Goal: Entertainment & Leisure: Consume media (video, audio)

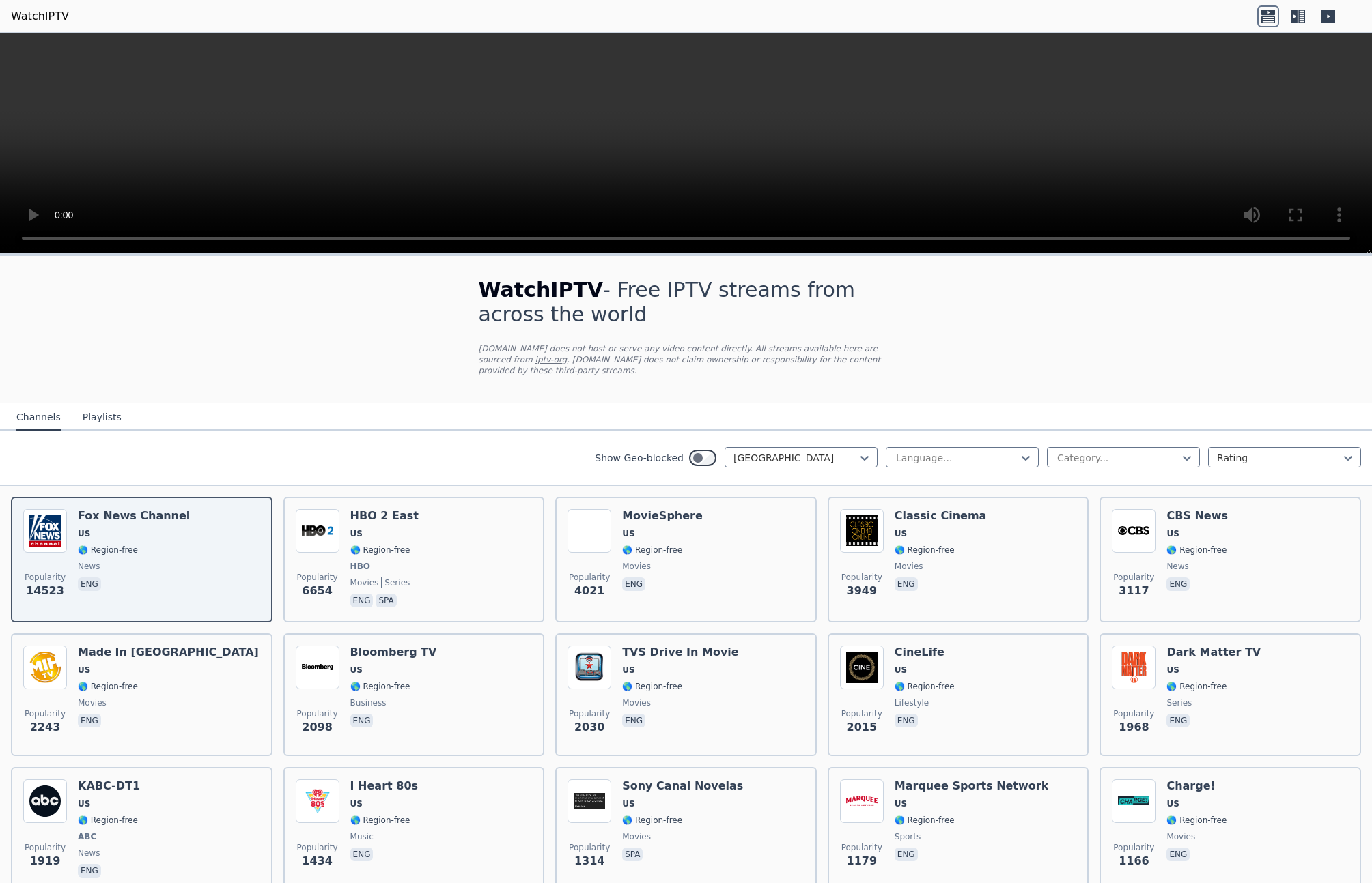
click at [513, 319] on h1 "WatchIPTV - Free IPTV streams from across the world" at bounding box center [686, 302] width 415 height 49
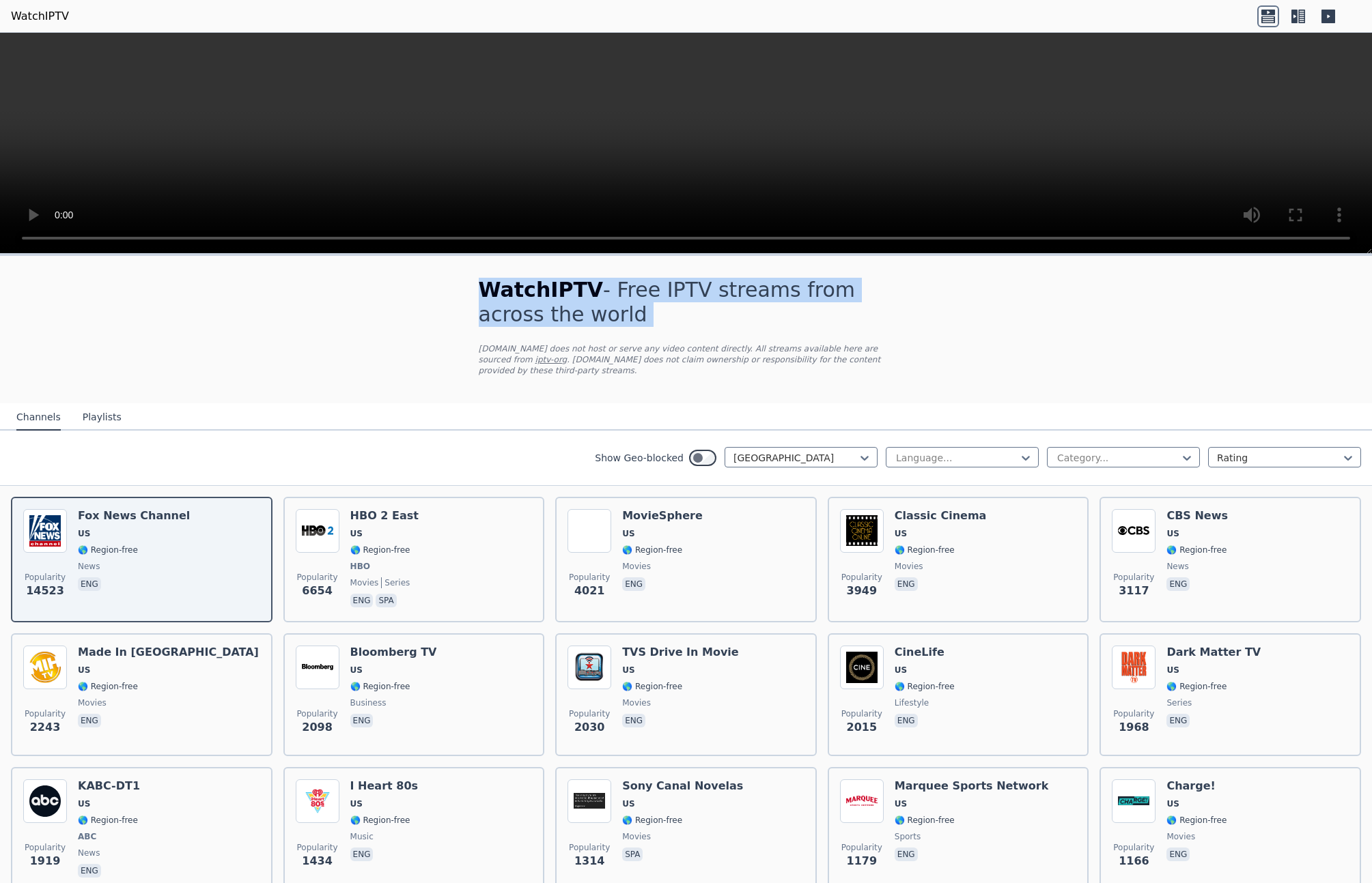
click at [513, 319] on h1 "WatchIPTV - Free IPTV streams from across the world" at bounding box center [686, 302] width 415 height 49
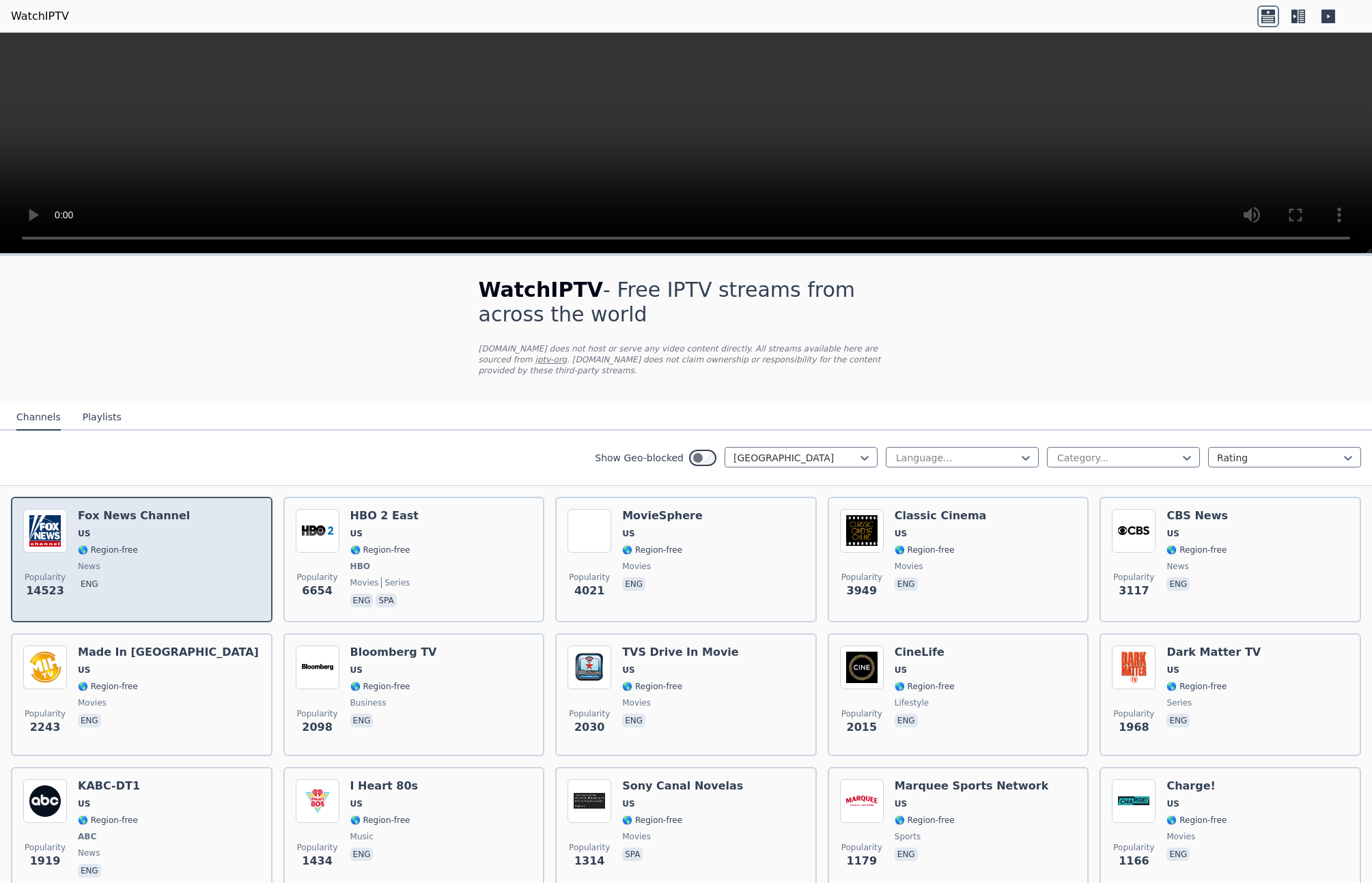
click at [134, 586] on span "eng" at bounding box center [133, 585] width 112 height 16
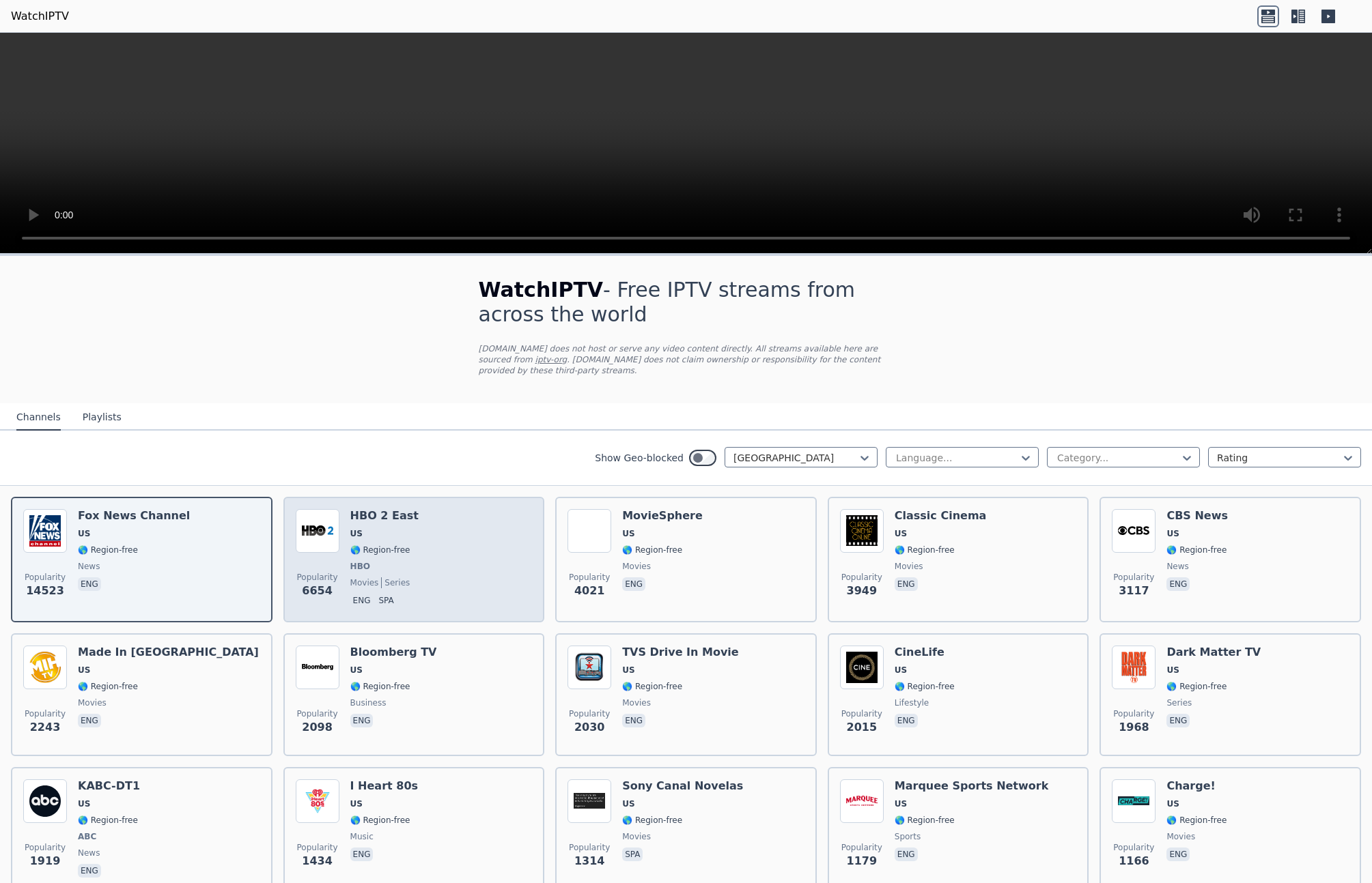
click at [422, 576] on div "Popularity 6654 HBO 2 East US 🌎 Region-free HBO movies series eng spa" at bounding box center [414, 559] width 237 height 101
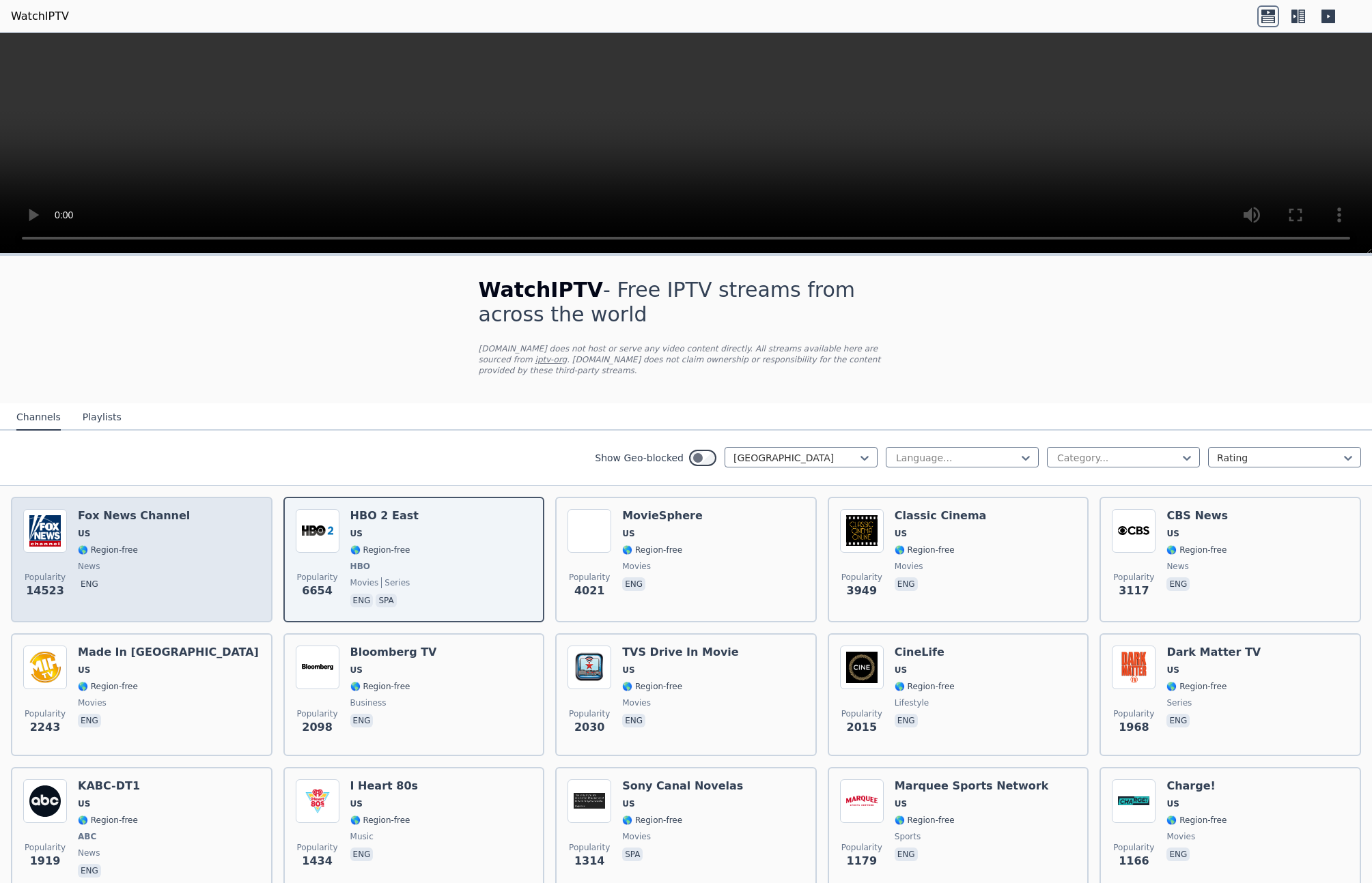
click at [202, 578] on div "Popularity 14523 [PERSON_NAME] US 🌎 Region-free news eng" at bounding box center [142, 559] width 237 height 101
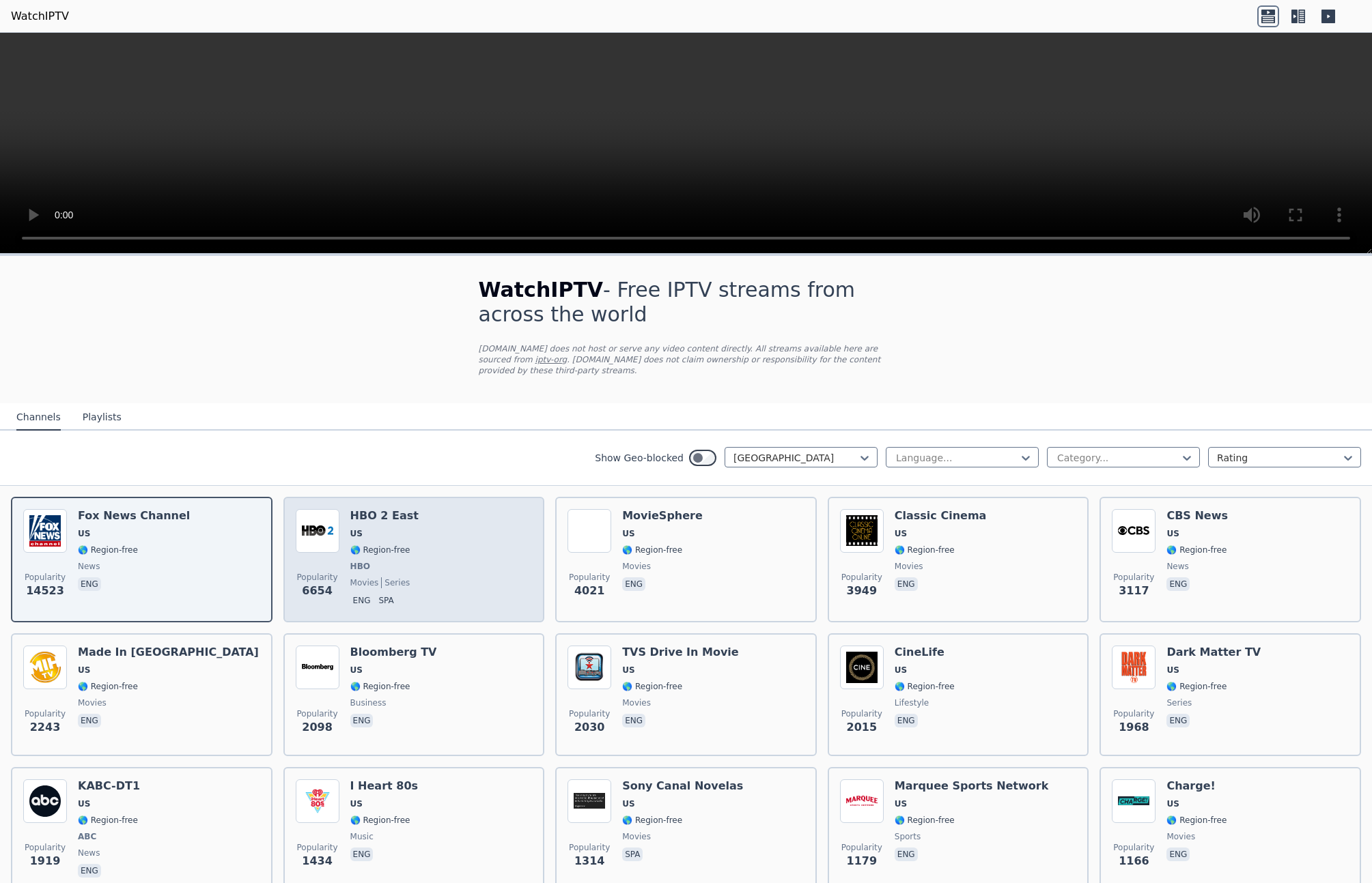
click at [437, 528] on div "Popularity 6654 HBO 2 East US 🌎 Region-free HBO movies series eng spa" at bounding box center [414, 559] width 237 height 101
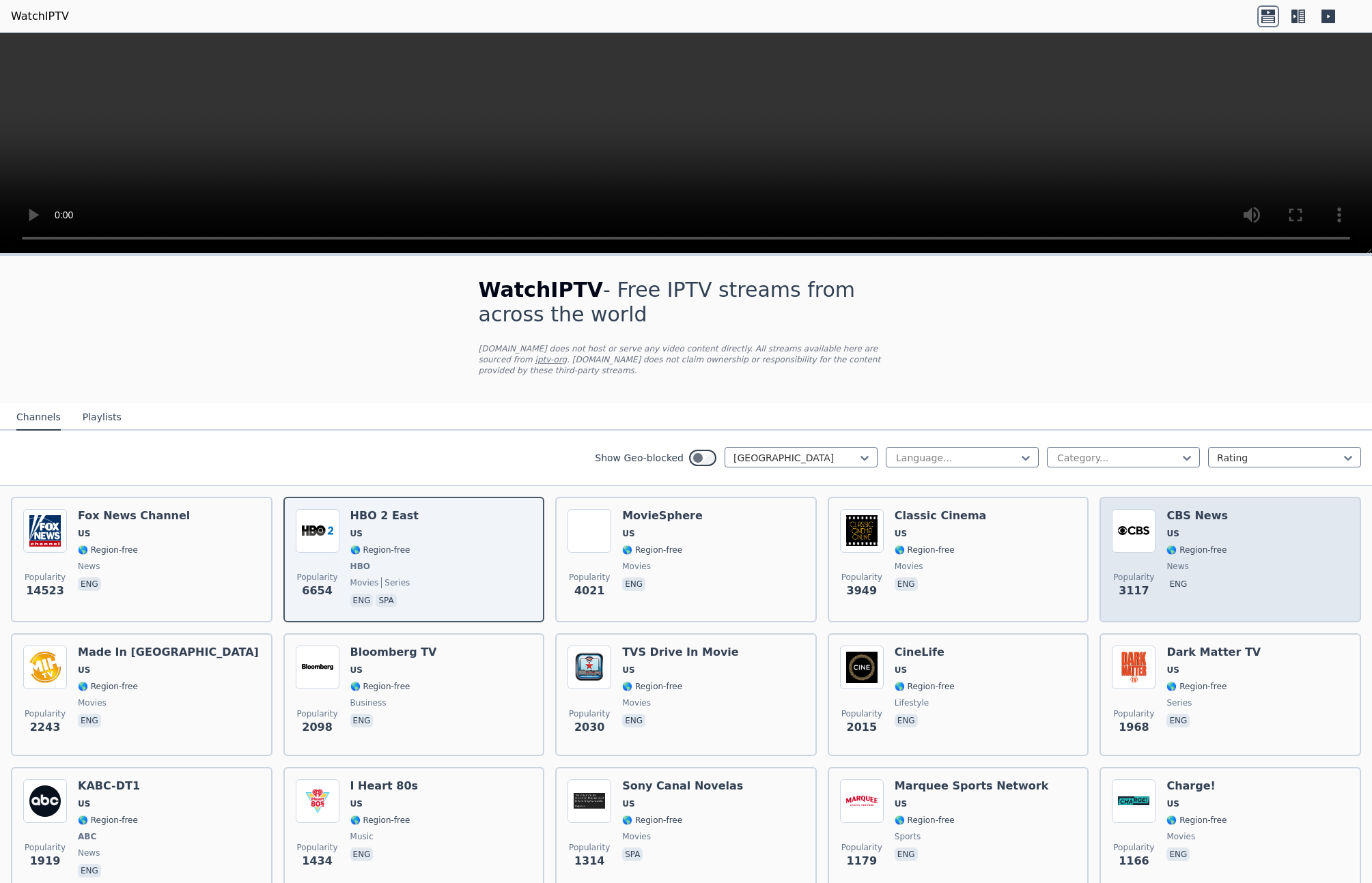
scroll to position [155, 0]
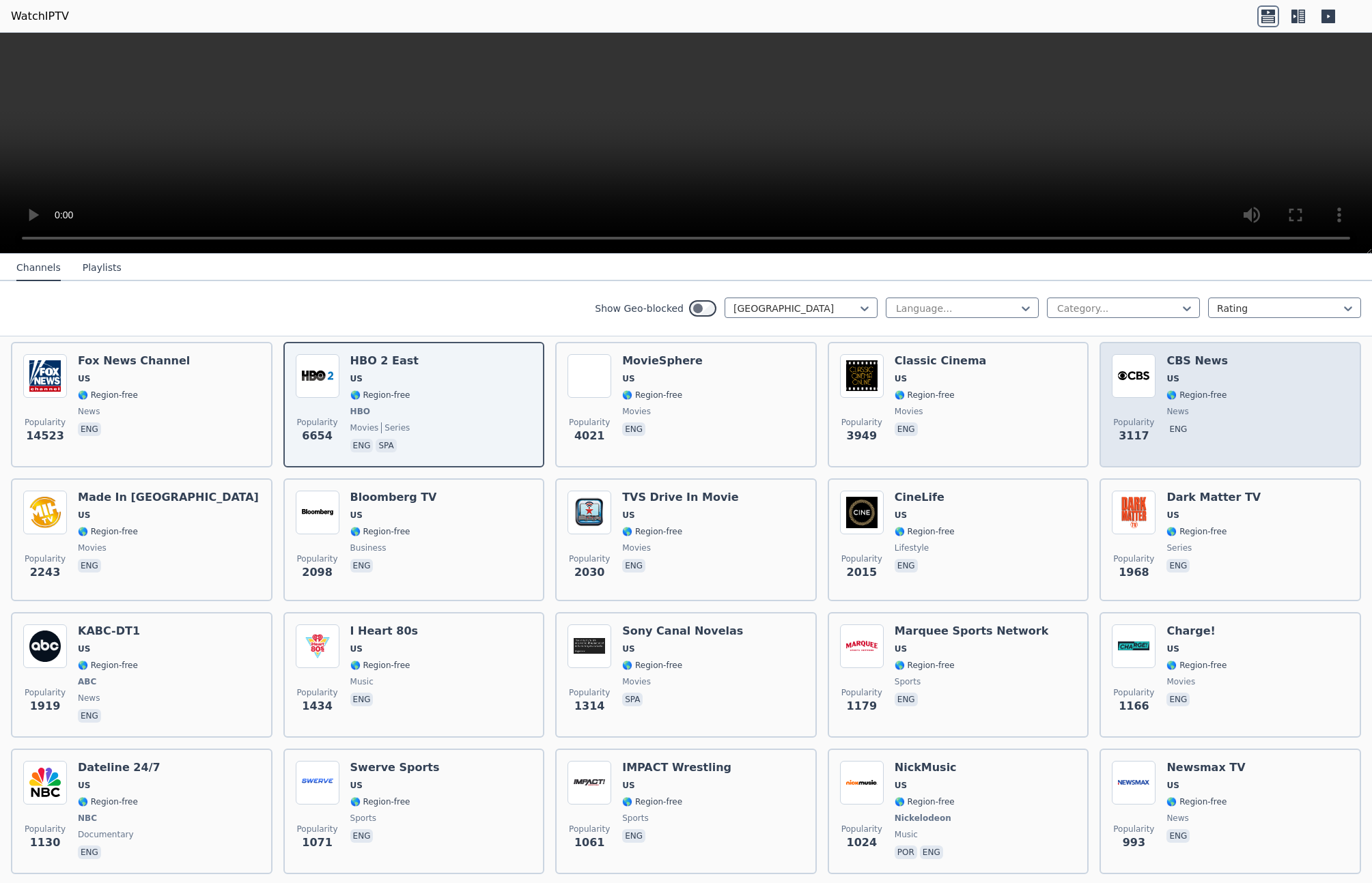
click at [1213, 422] on span "eng" at bounding box center [1197, 430] width 61 height 16
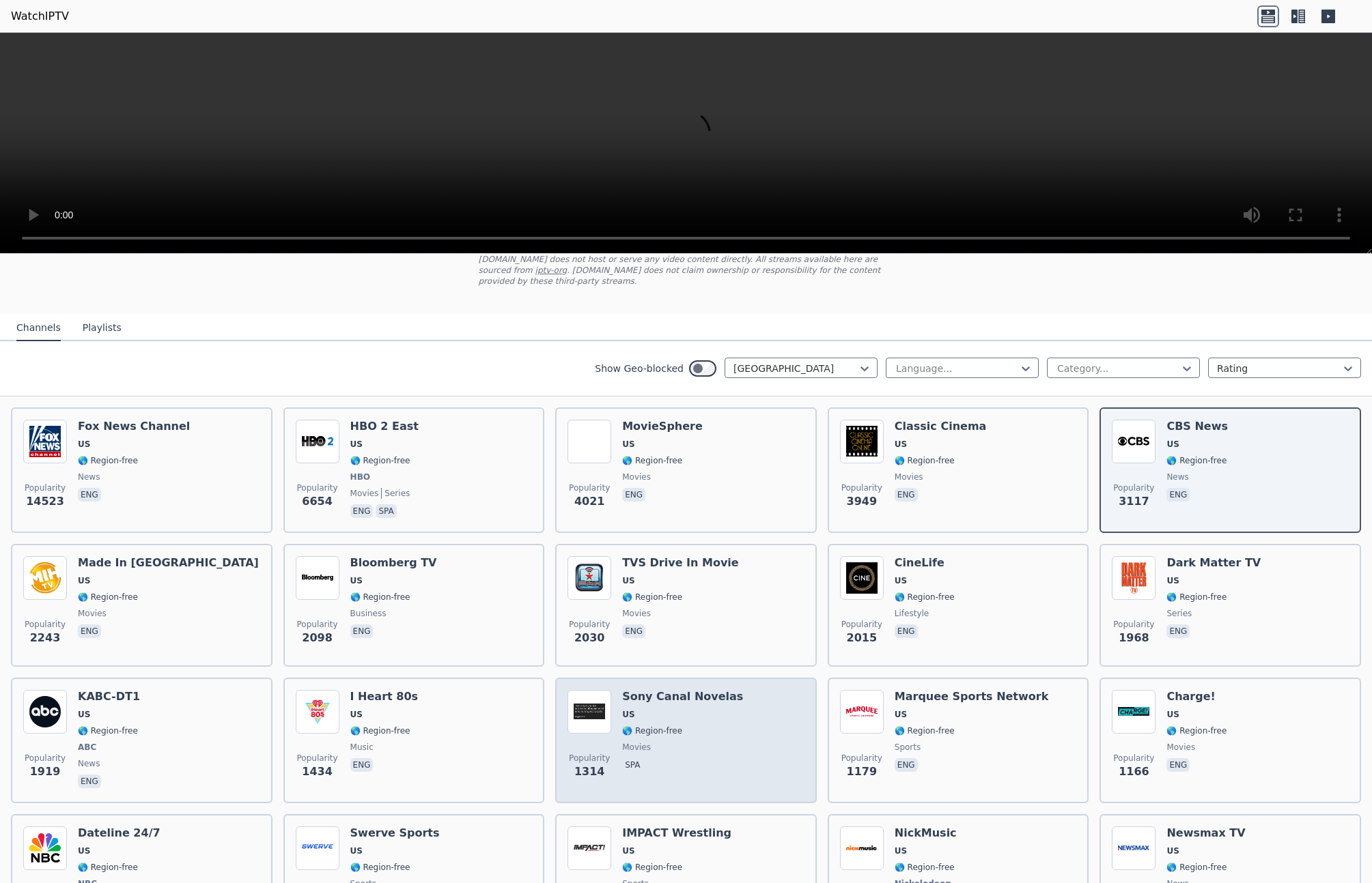
scroll to position [0, 0]
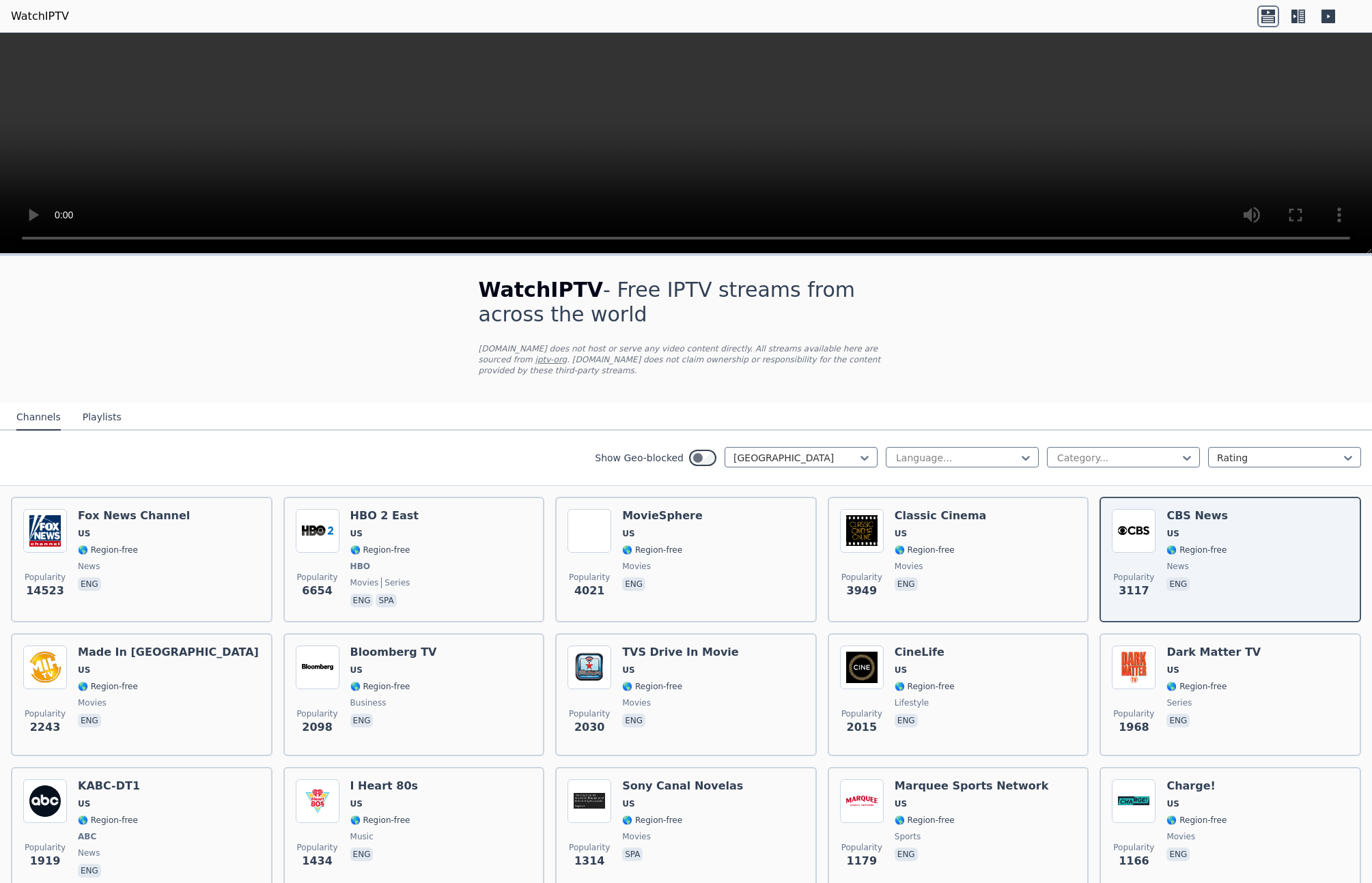
click at [1333, 21] on icon at bounding box center [1329, 16] width 14 height 14
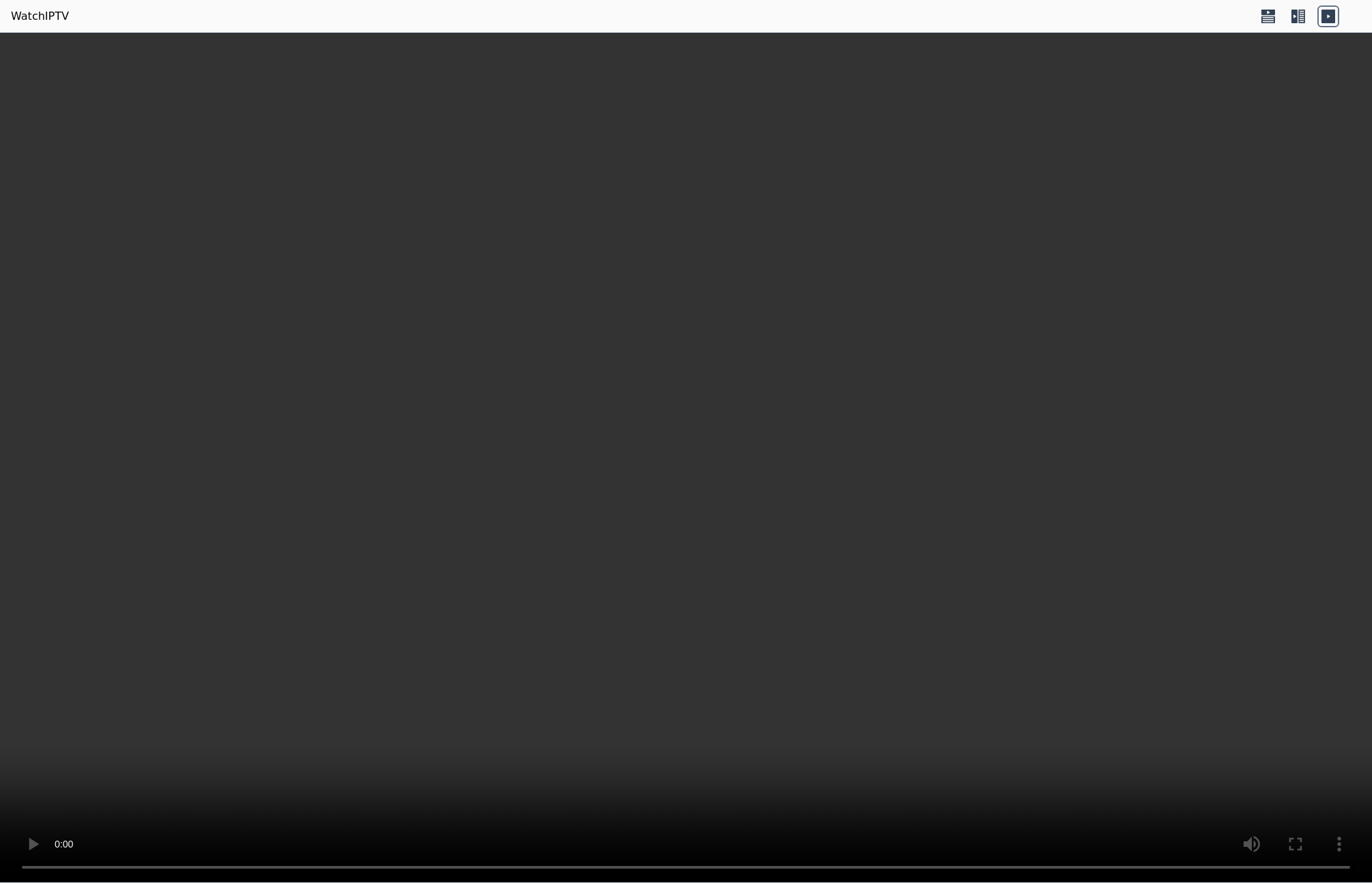
click at [1294, 15] on icon at bounding box center [1298, 16] width 22 height 22
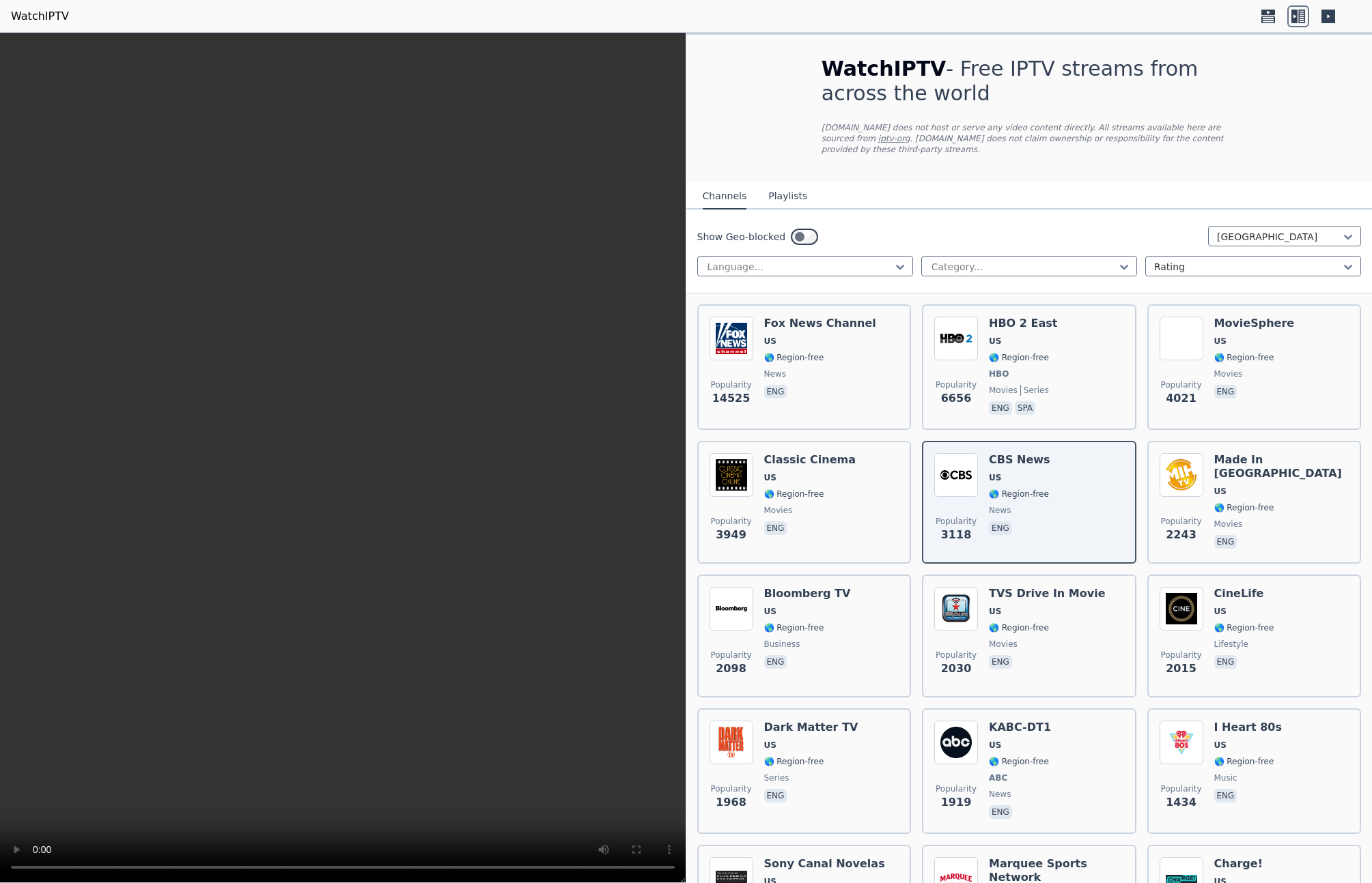
click at [1265, 16] on icon at bounding box center [1268, 19] width 14 height 7
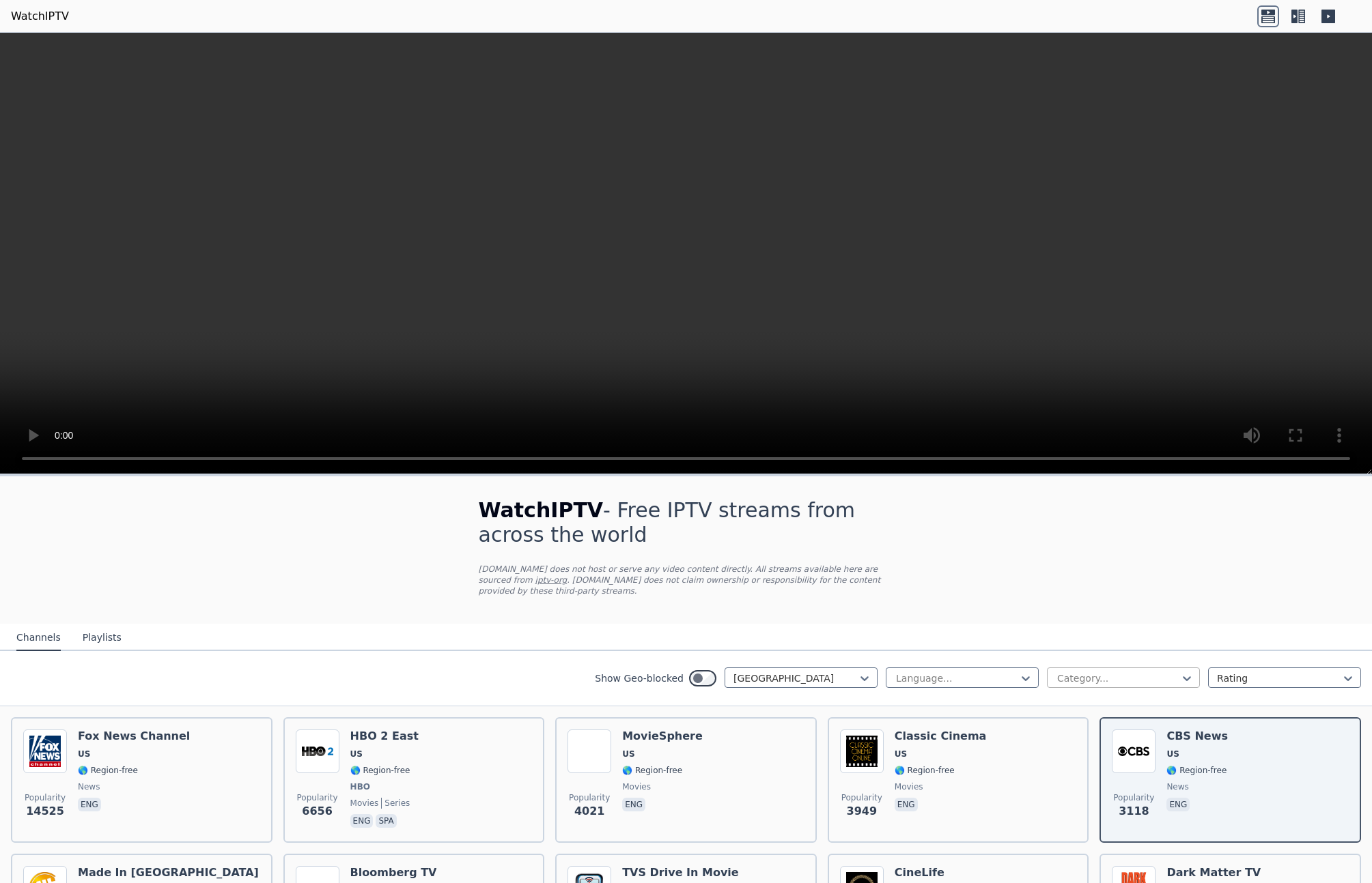
click at [1077, 680] on div at bounding box center [1118, 679] width 125 height 14
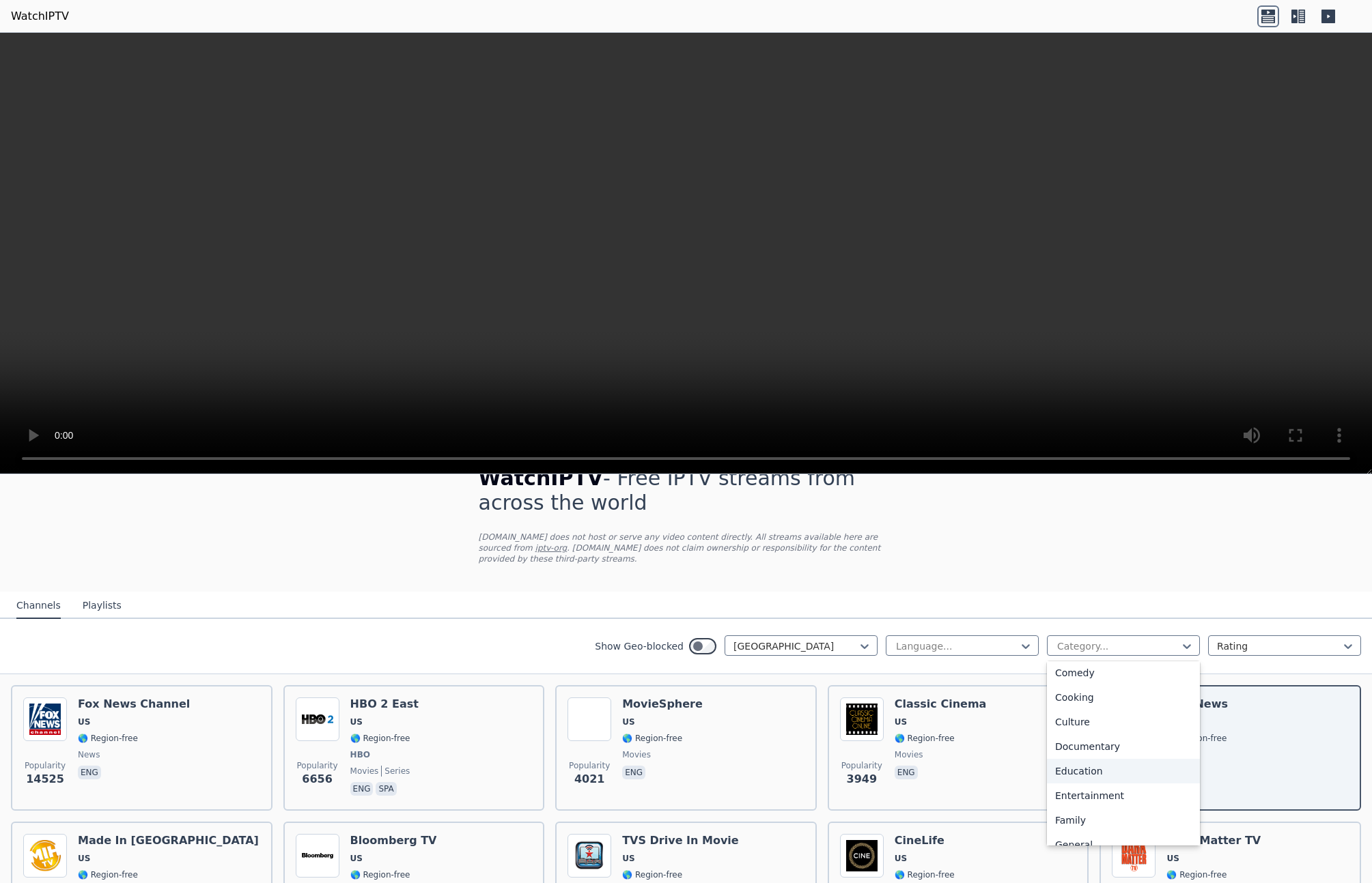
scroll to position [127, 0]
click at [1093, 776] on div "Education" at bounding box center [1123, 770] width 153 height 24
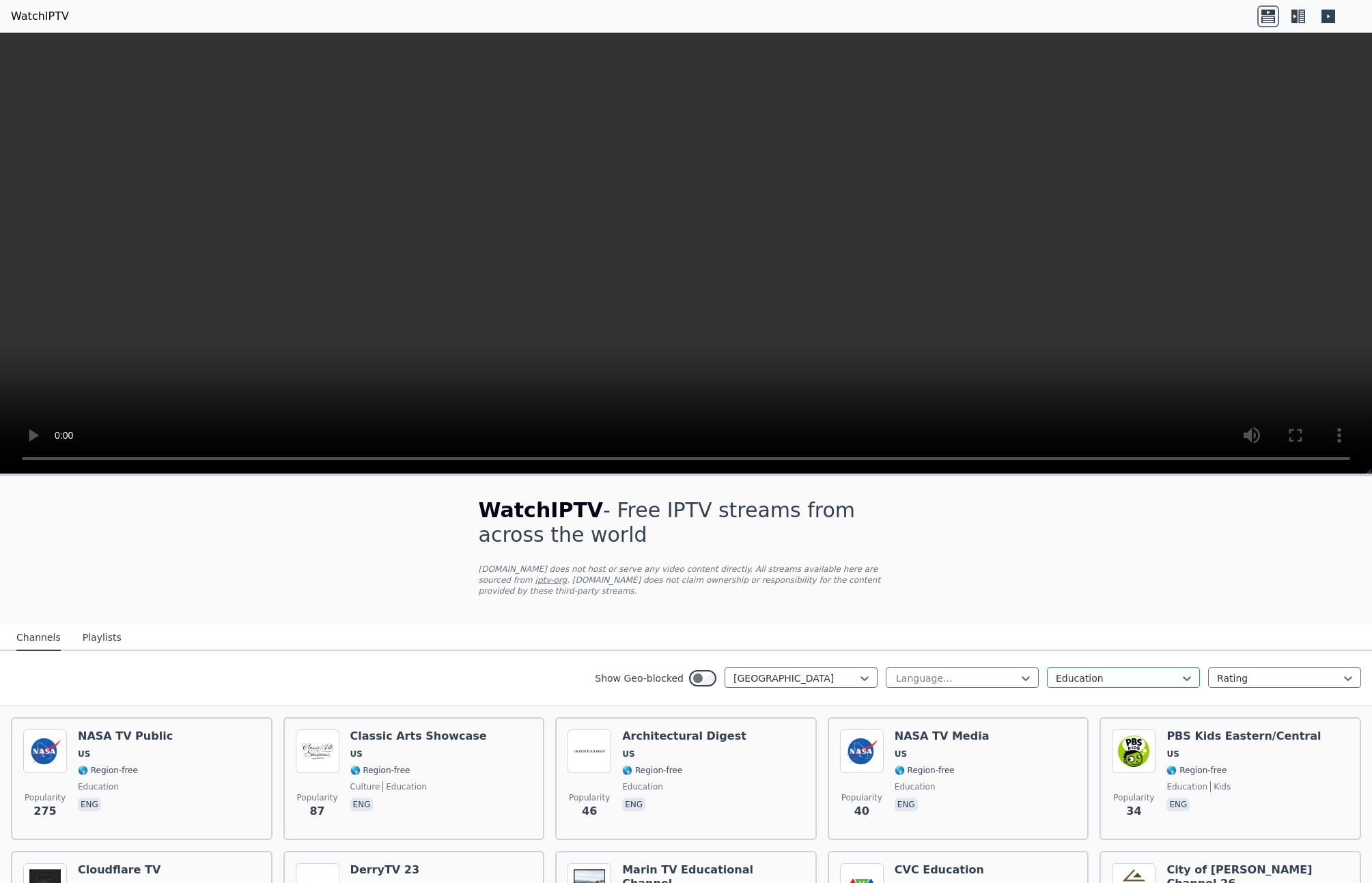
click at [1081, 676] on div at bounding box center [1118, 679] width 125 height 14
click at [1088, 716] on div "Religious" at bounding box center [1123, 718] width 153 height 24
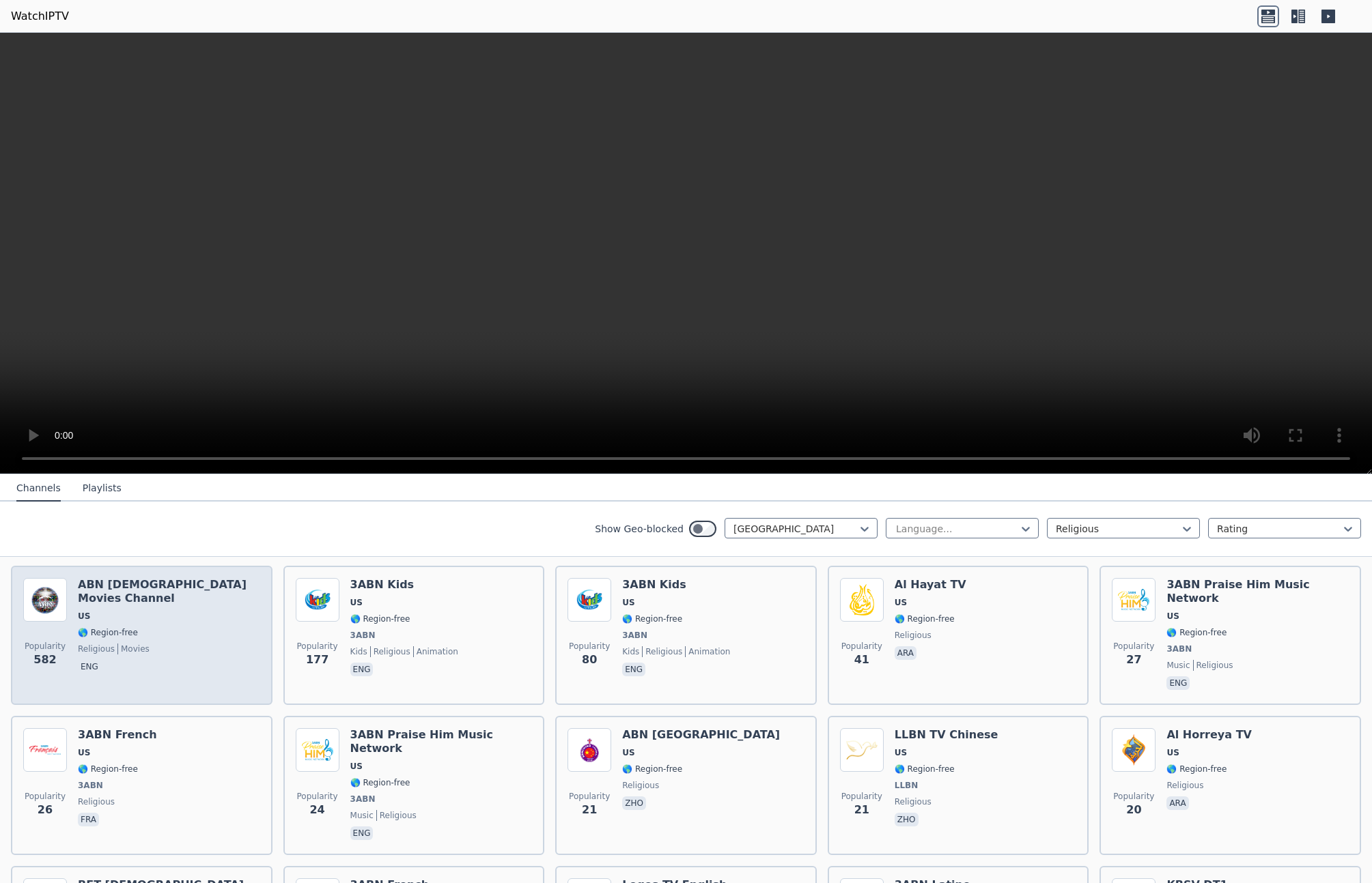
scroll to position [150, 0]
click at [178, 612] on span "US" at bounding box center [169, 617] width 183 height 11
click at [160, 583] on h6 "ABN [DEMOGRAPHIC_DATA] Movies Channel" at bounding box center [169, 593] width 183 height 28
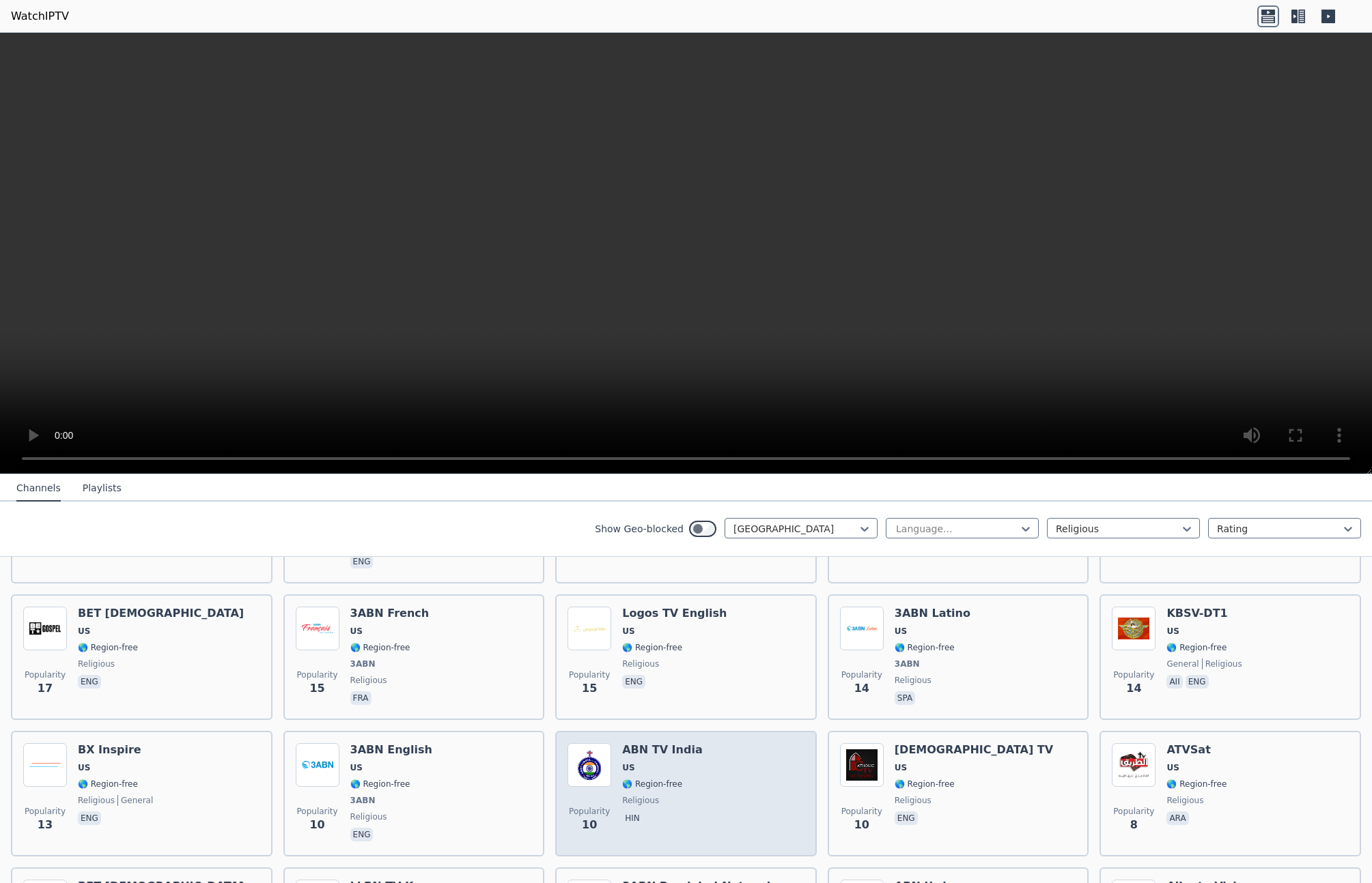
scroll to position [438, 0]
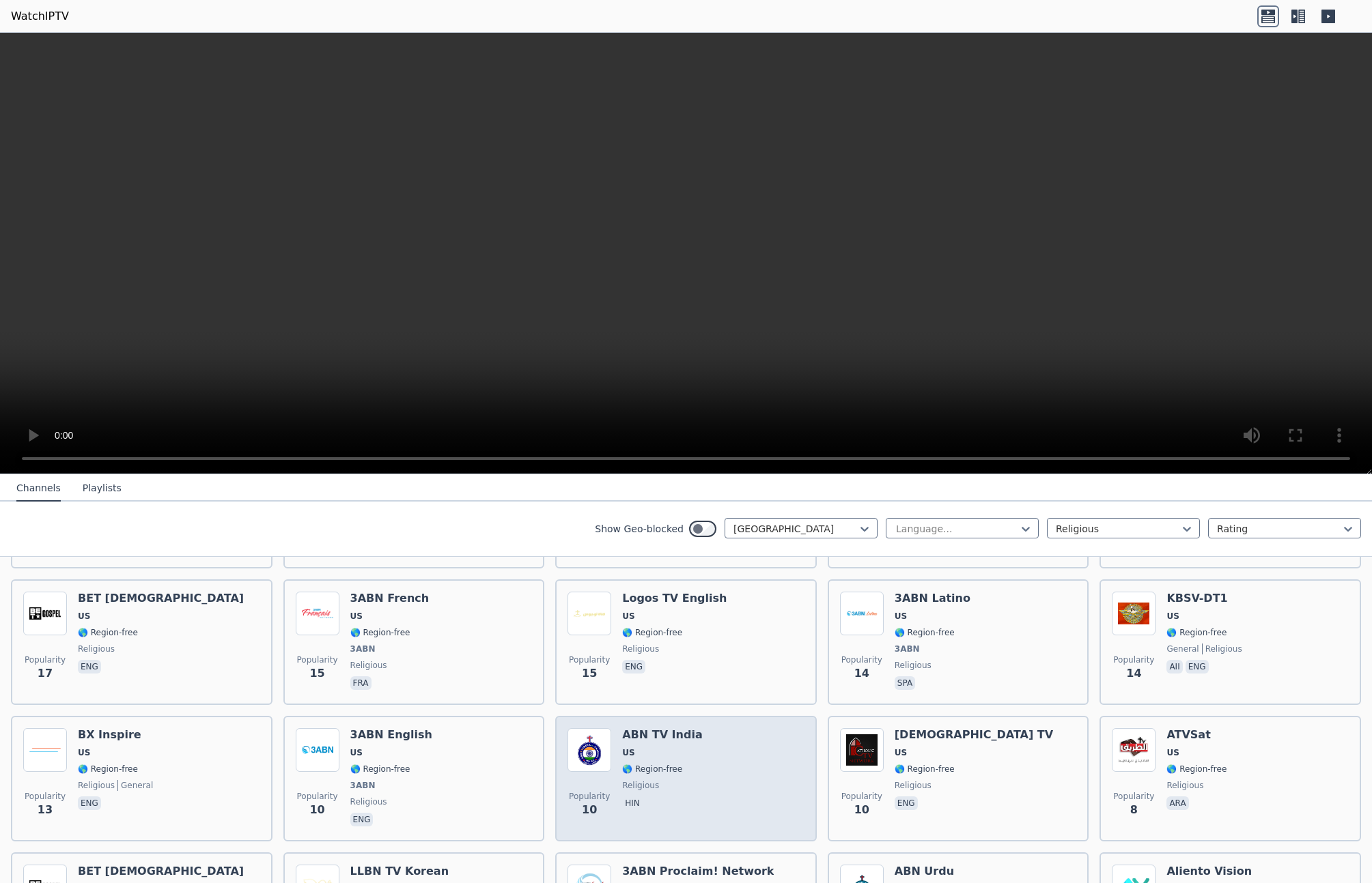
click at [728, 753] on div "Popularity 10 ABN TV [GEOGRAPHIC_DATA] [GEOGRAPHIC_DATA] 🌎 Region-free religiou…" at bounding box center [686, 778] width 237 height 101
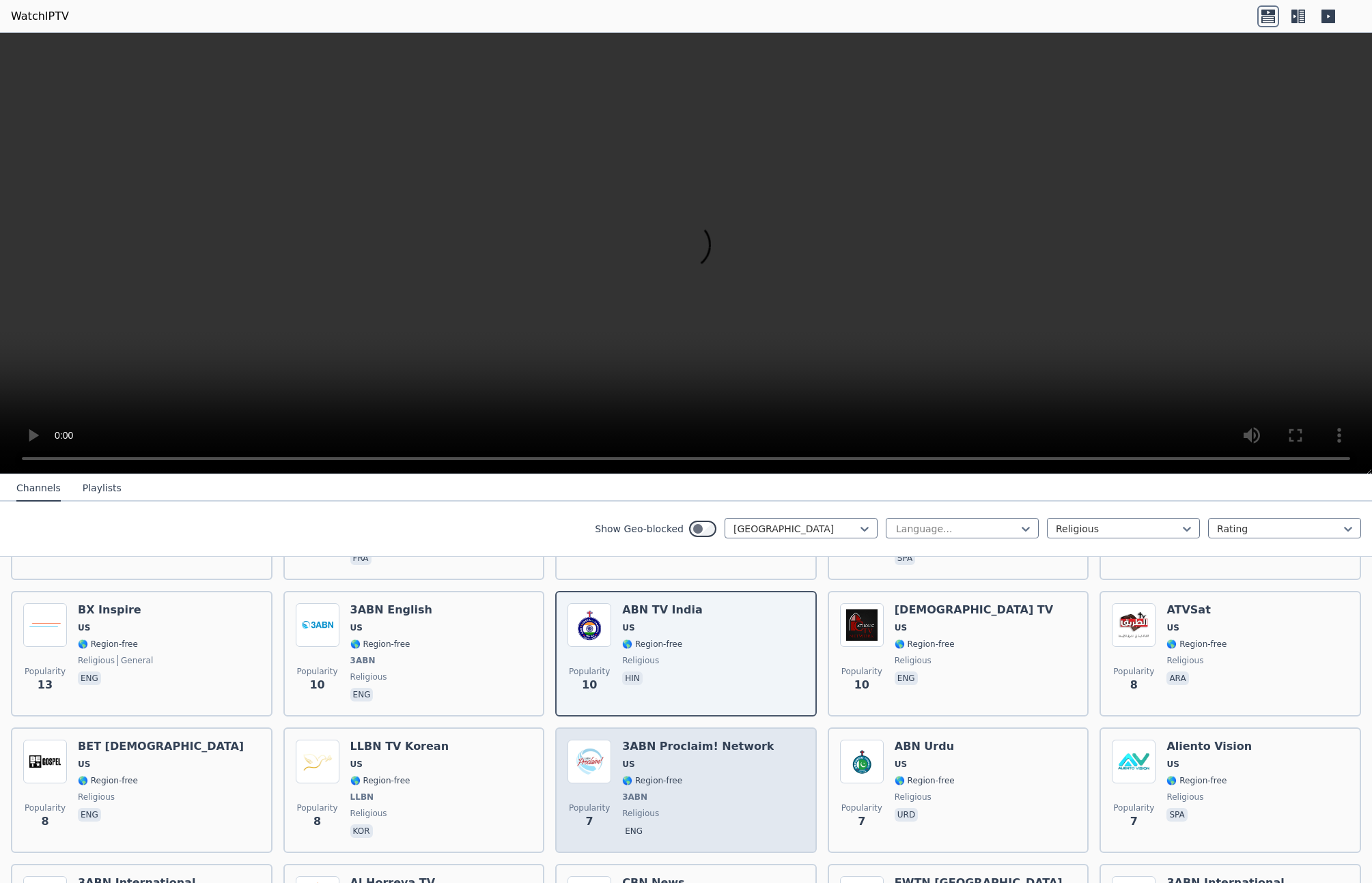
scroll to position [565, 0]
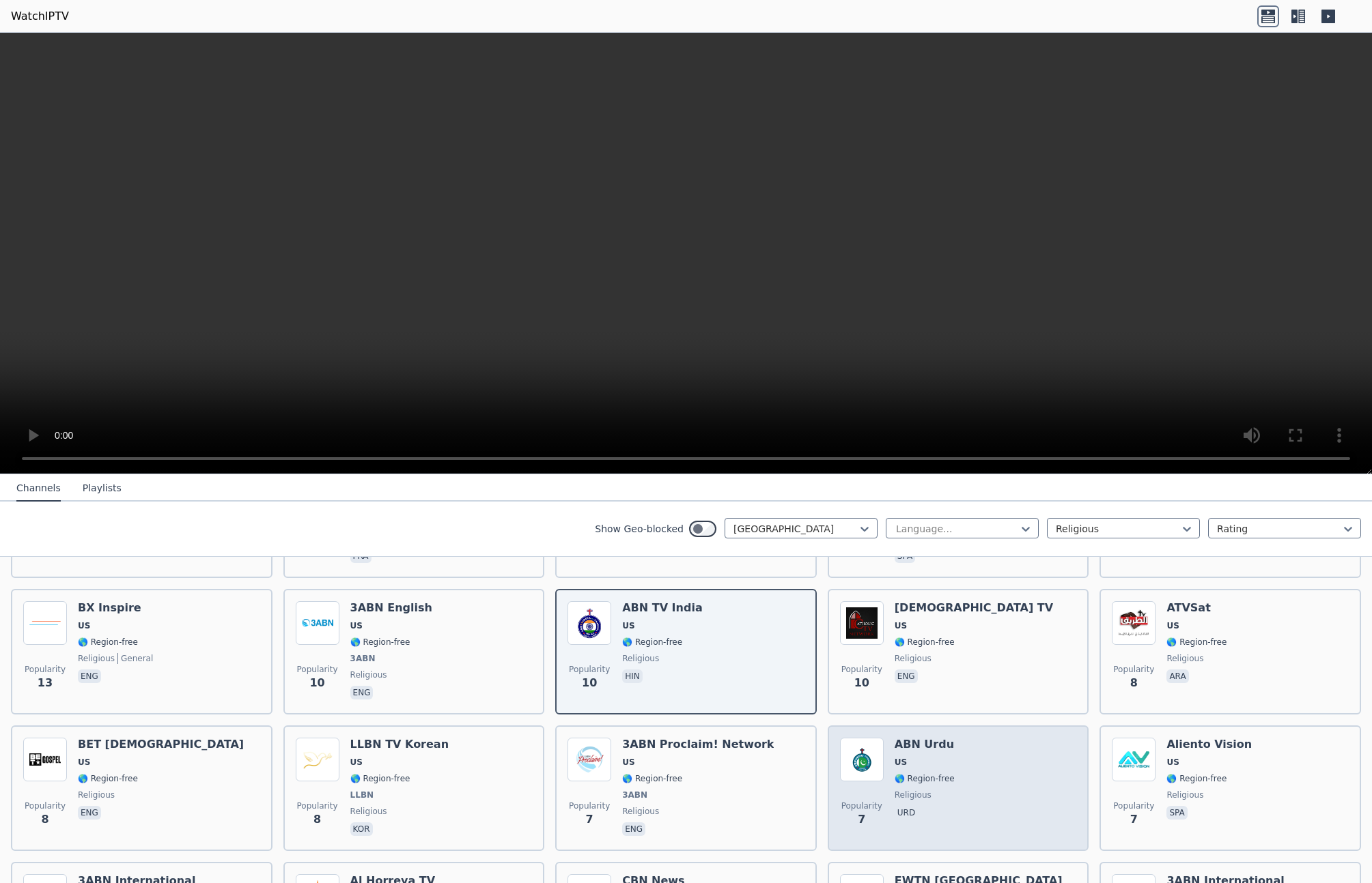
click at [973, 760] on div "Popularity 7 ABN Urdu US 🌎 Region-free religious urd" at bounding box center [959, 788] width 237 height 101
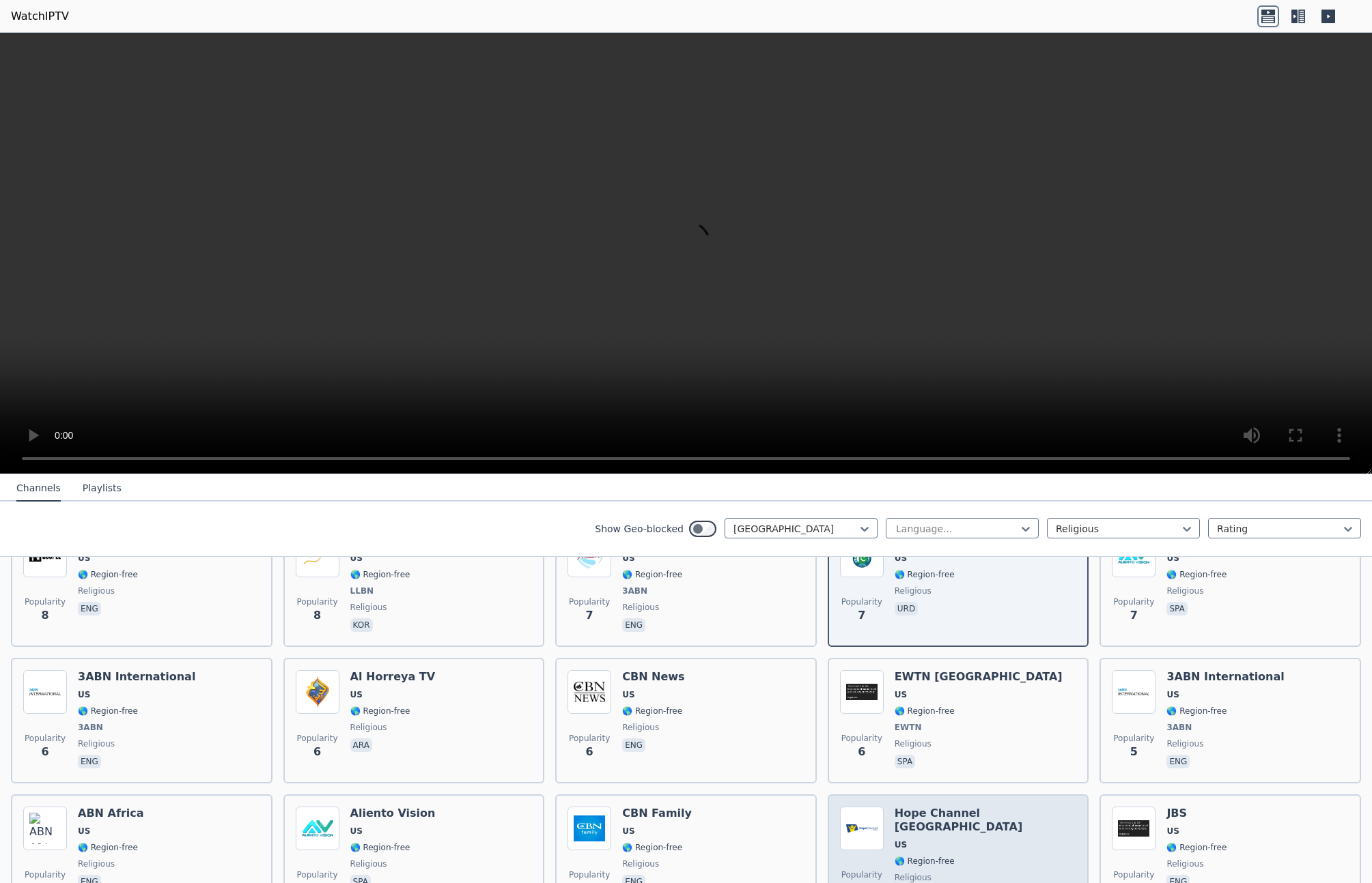
scroll to position [850, 0]
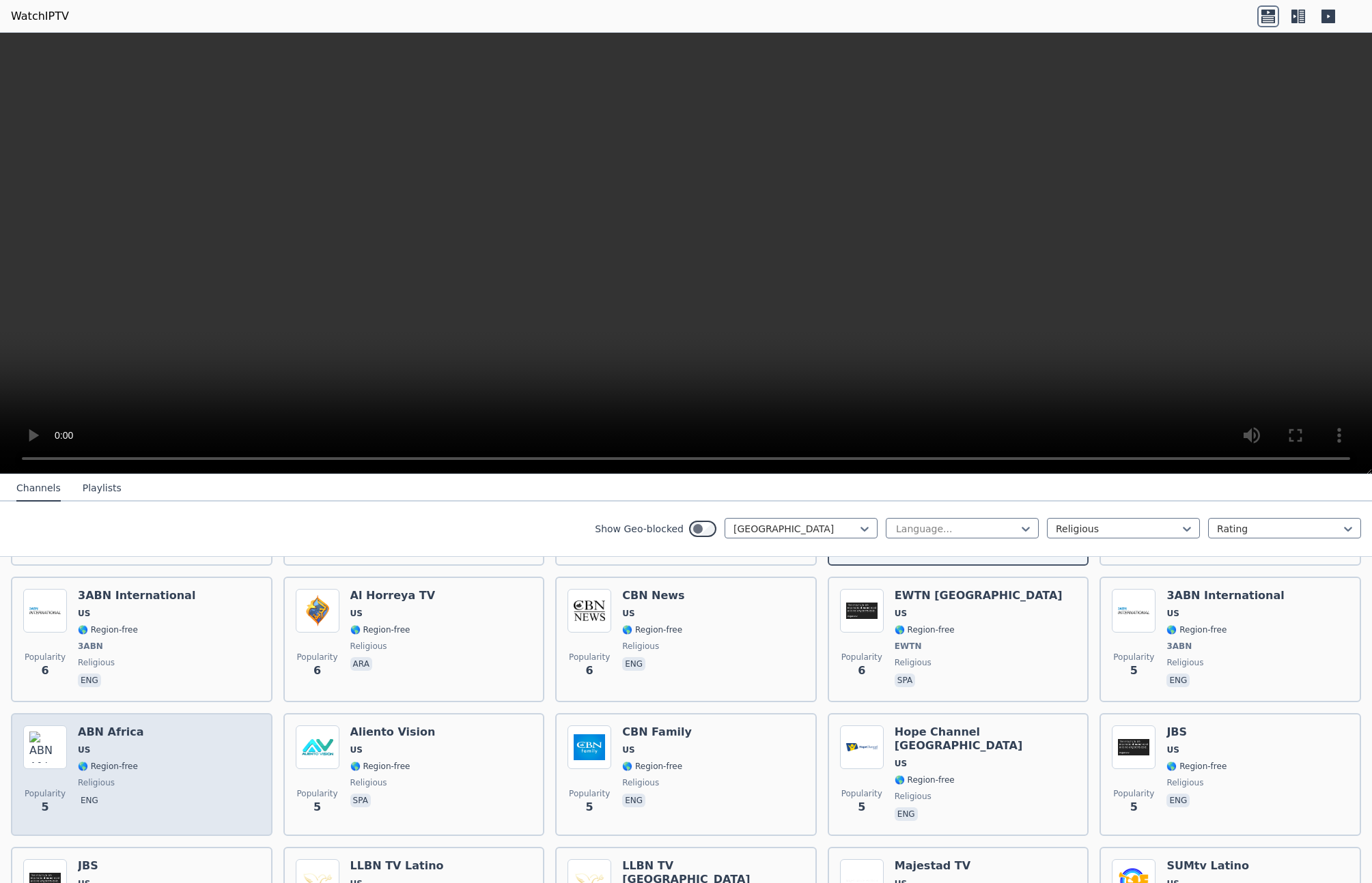
click at [184, 737] on div "Popularity 5 ABN [GEOGRAPHIC_DATA] [GEOGRAPHIC_DATA] 🌎 Region-free religious eng" at bounding box center [142, 775] width 237 height 99
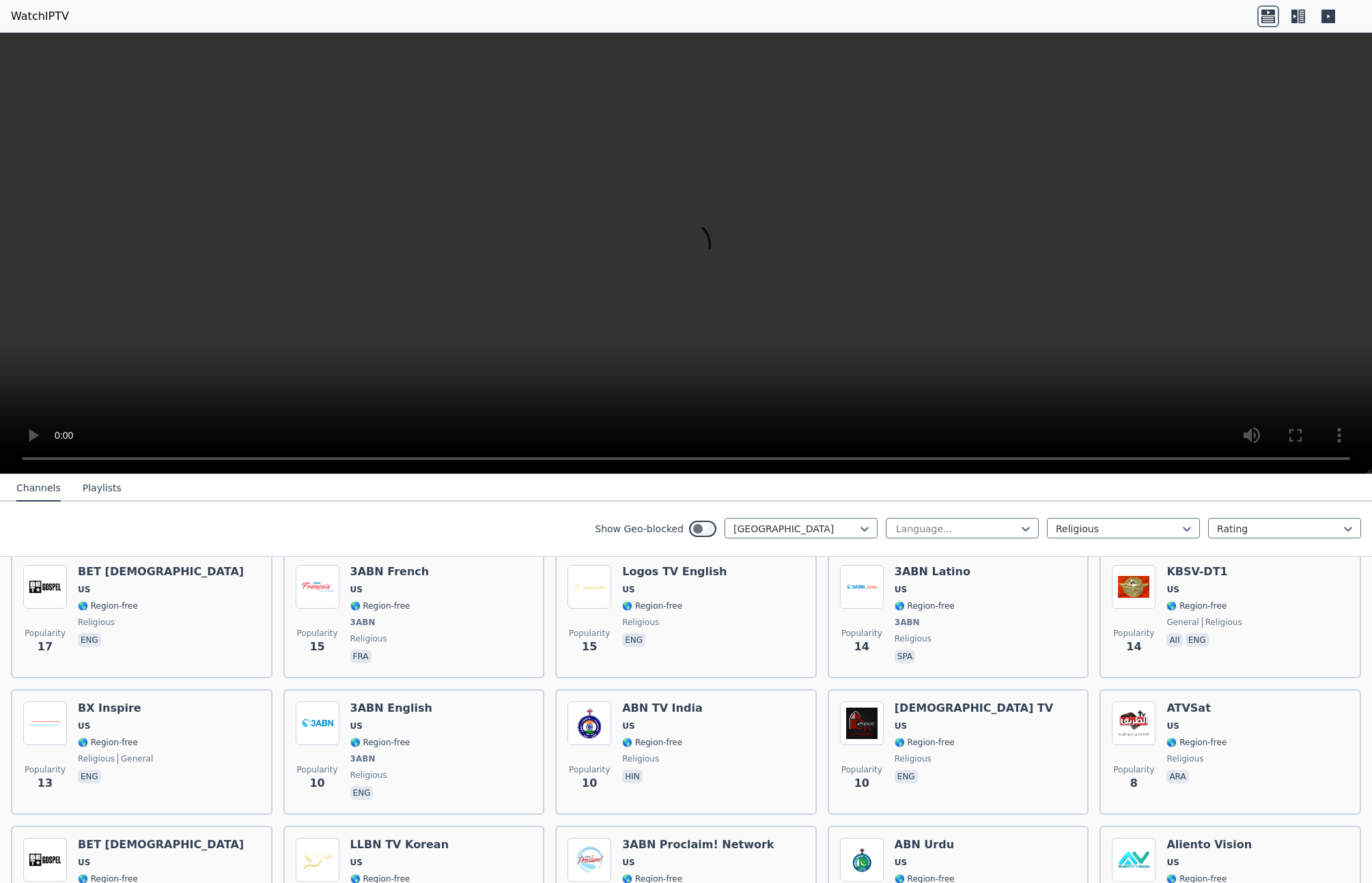
scroll to position [0, 0]
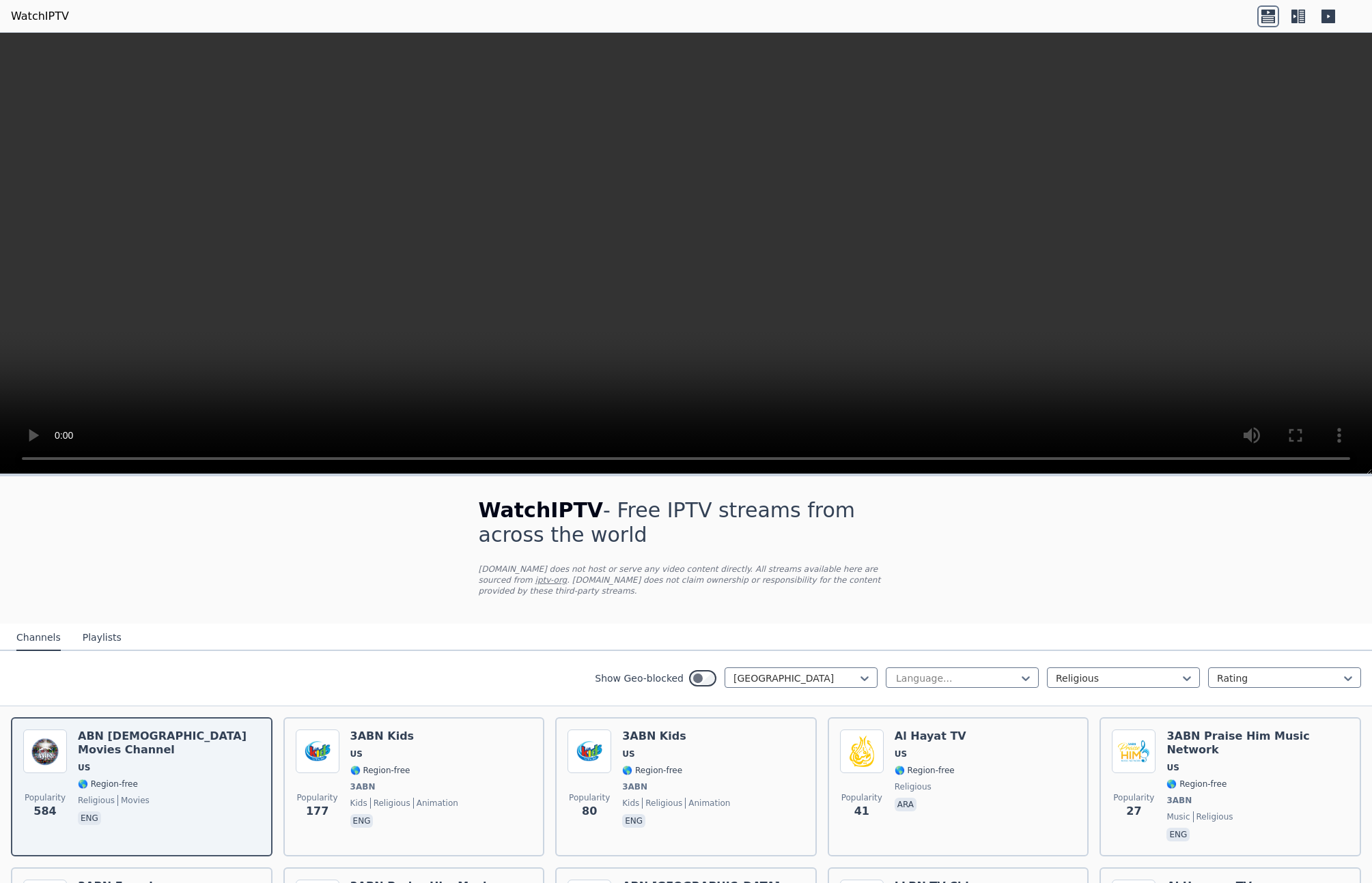
click at [91, 635] on button "Playlists" at bounding box center [101, 638] width 39 height 26
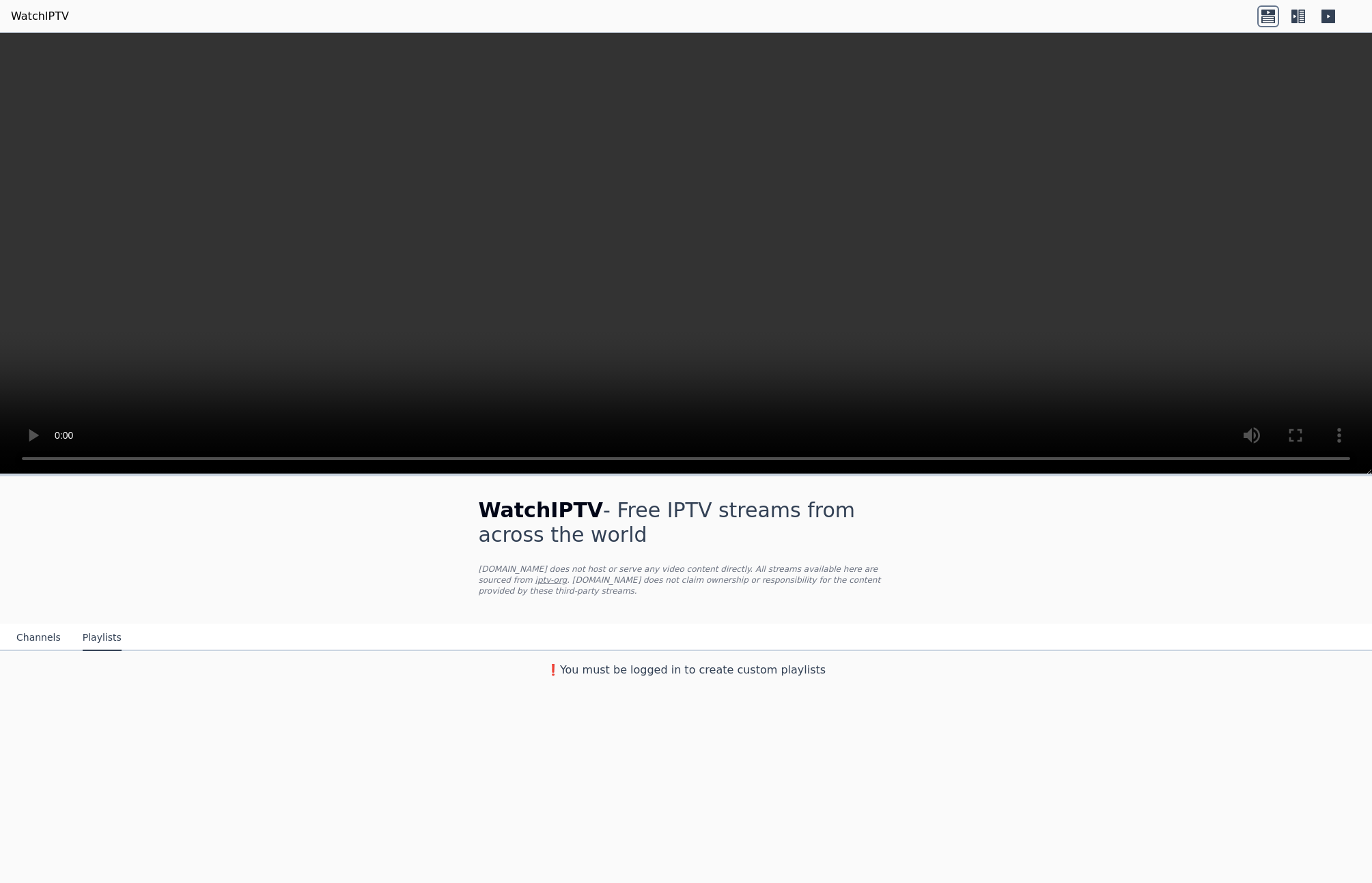
click at [46, 641] on button "Channels" at bounding box center [38, 638] width 44 height 26
